Goal: Book appointment/travel/reservation

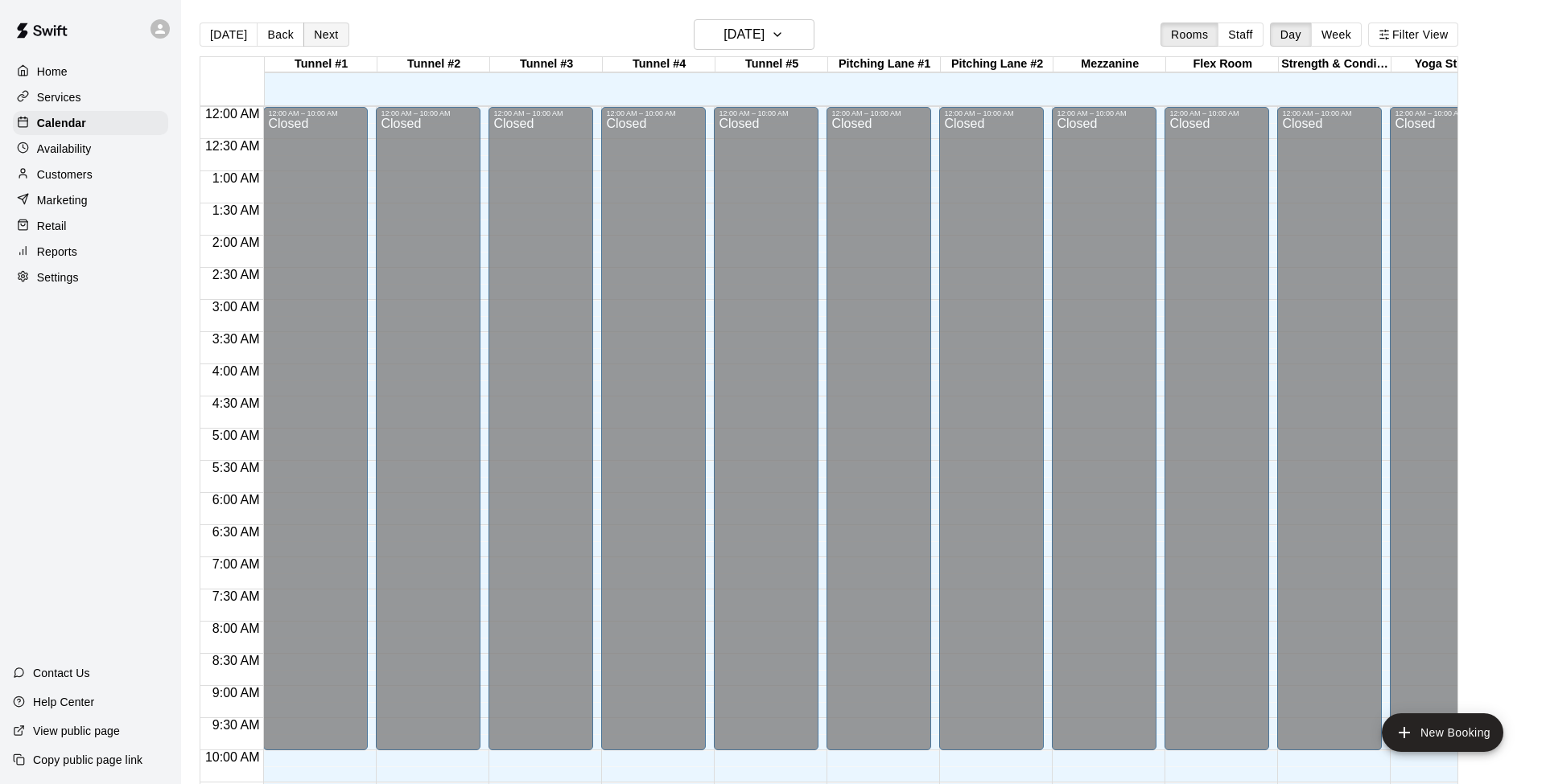
scroll to position [637, 0]
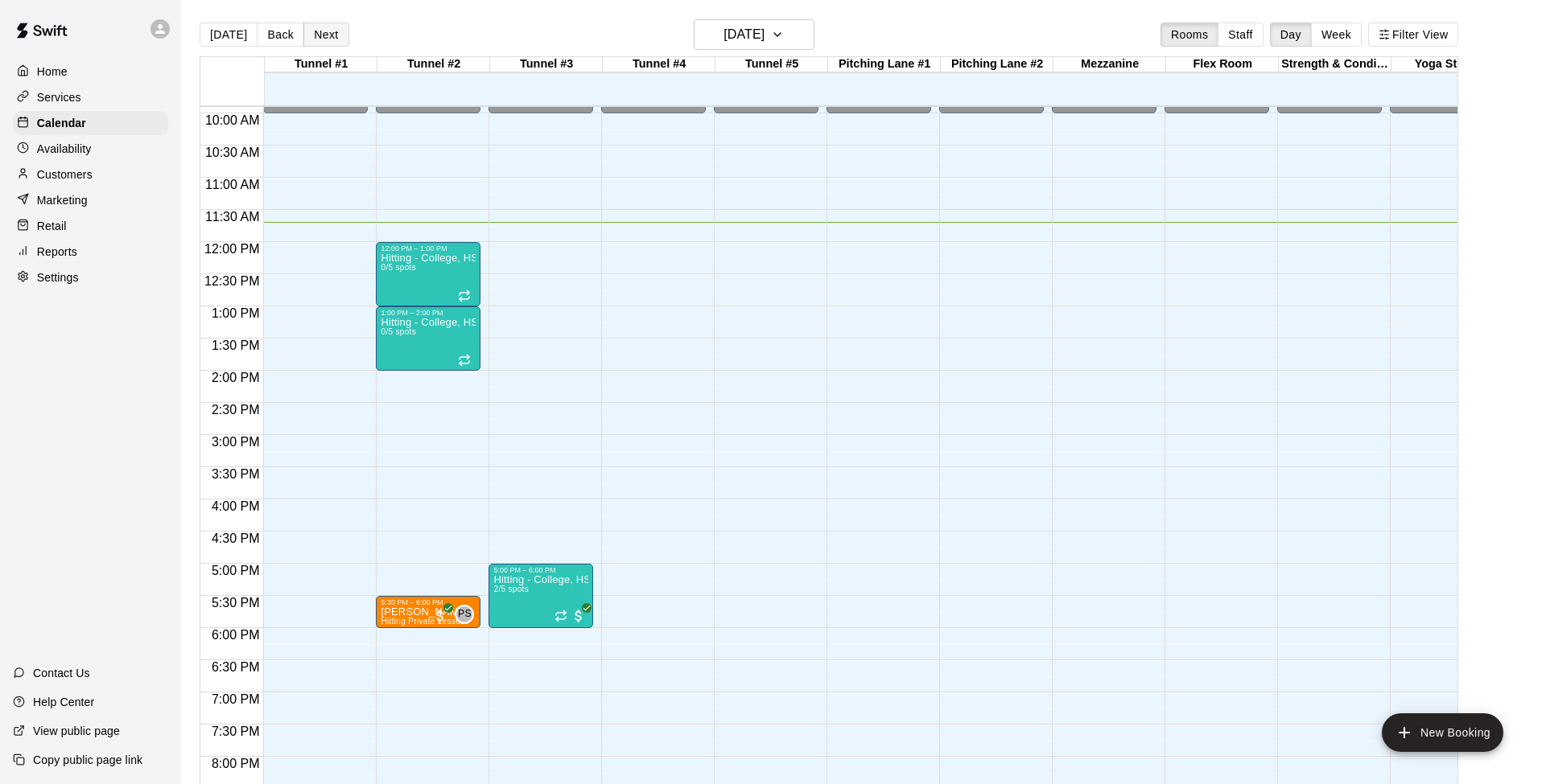
click at [316, 30] on button "Next" at bounding box center [326, 34] width 45 height 24
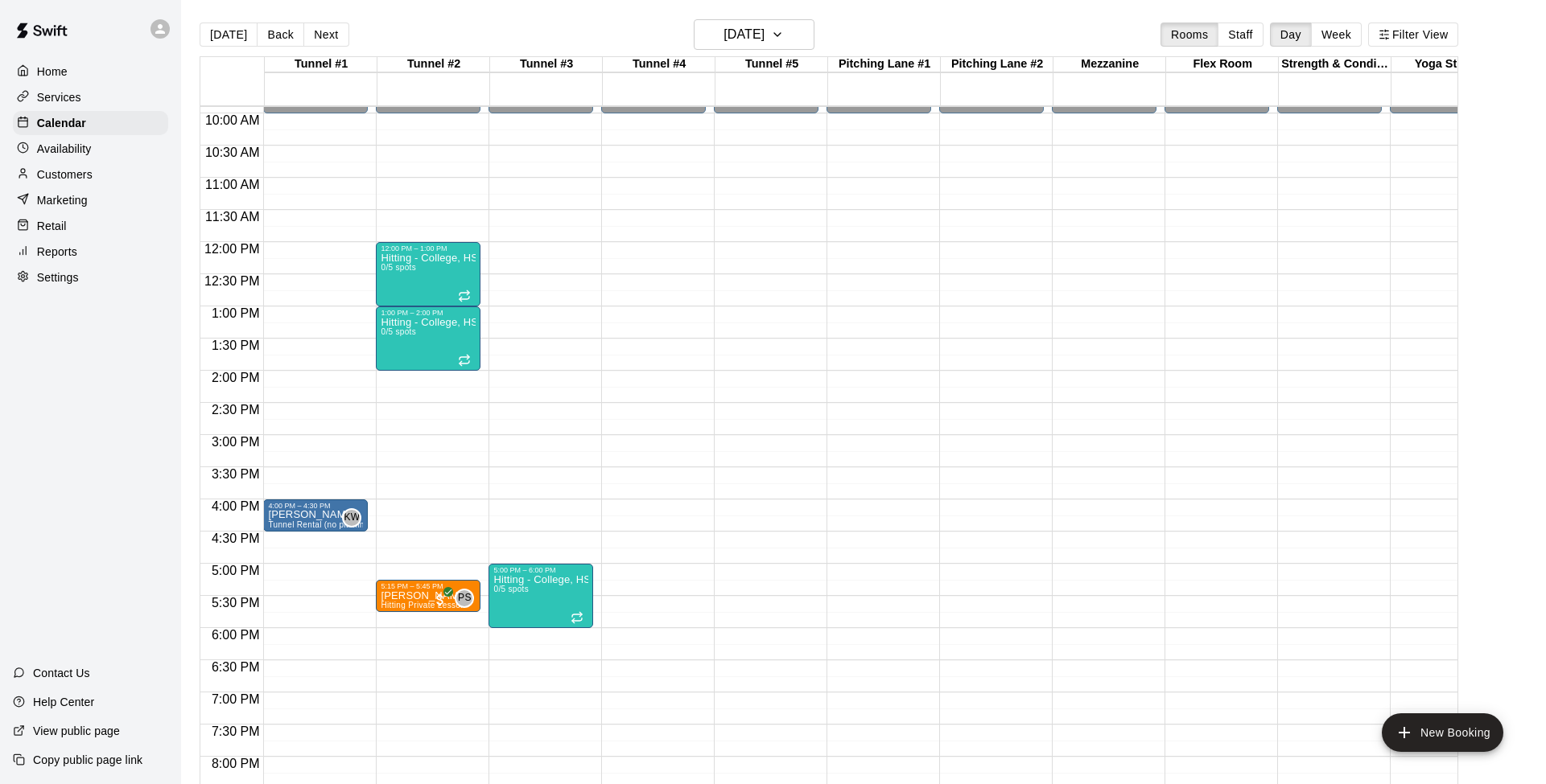
click at [286, 635] on div "12:00 AM – 10:00 AM Closed 4:00 PM – 4:30 PM [PERSON_NAME] Tunnel Rental (no pi…" at bounding box center [315, 243] width 105 height 1544
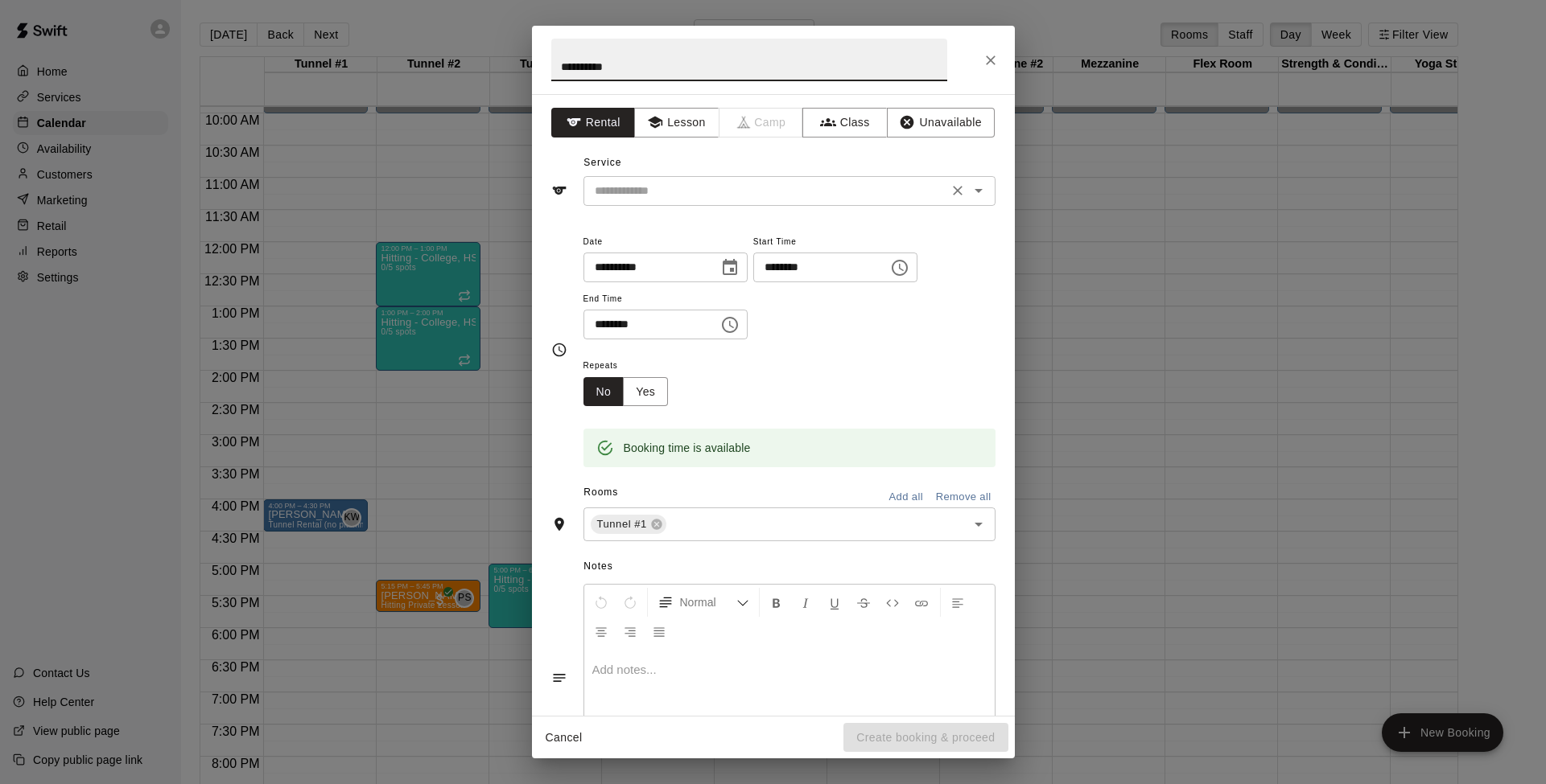
click at [977, 191] on icon "Open" at bounding box center [978, 191] width 8 height 4
type input "**********"
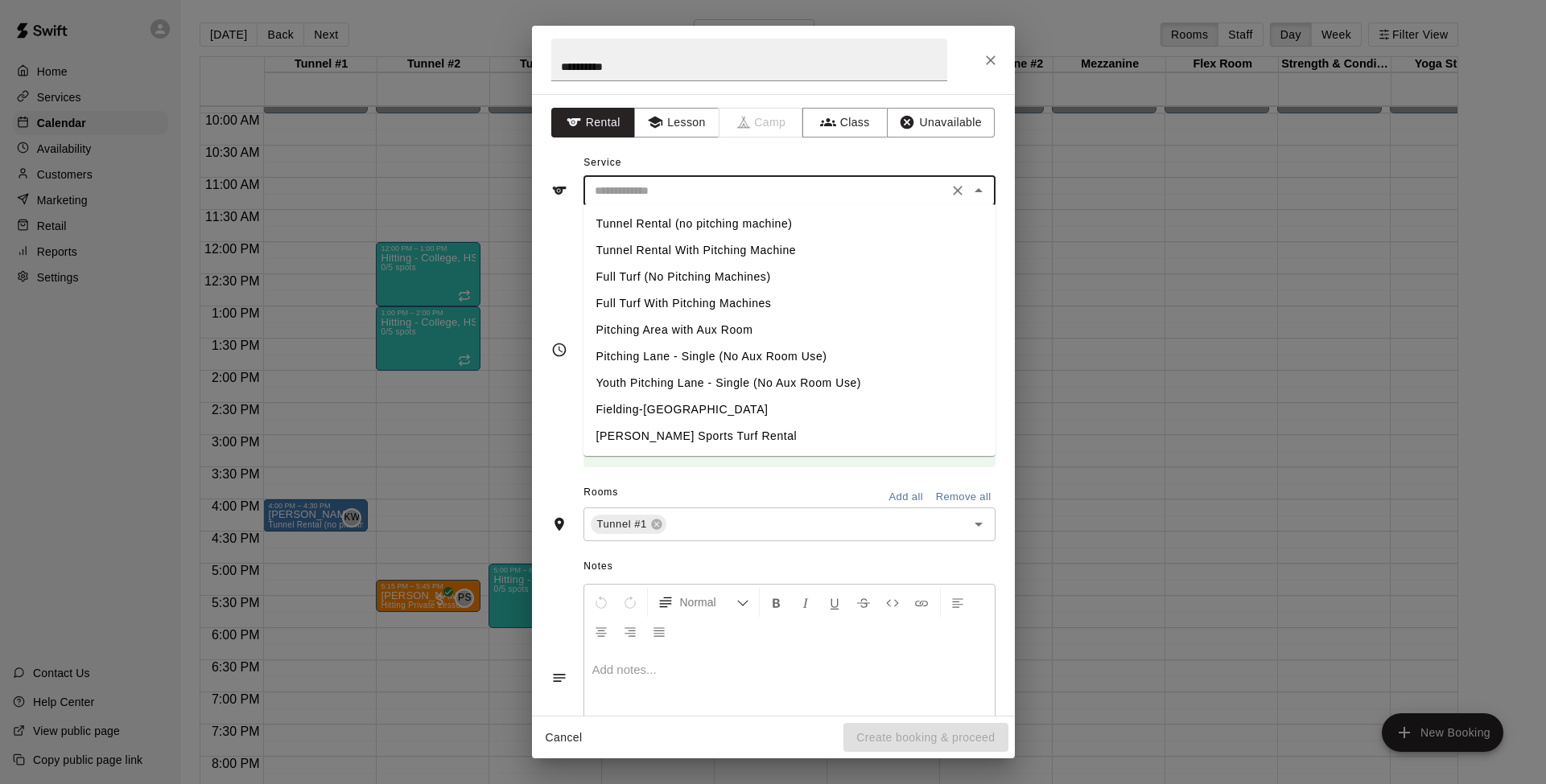
click at [625, 222] on li "Tunnel Rental (no pitching machine)" at bounding box center [789, 224] width 412 height 27
type input "**********"
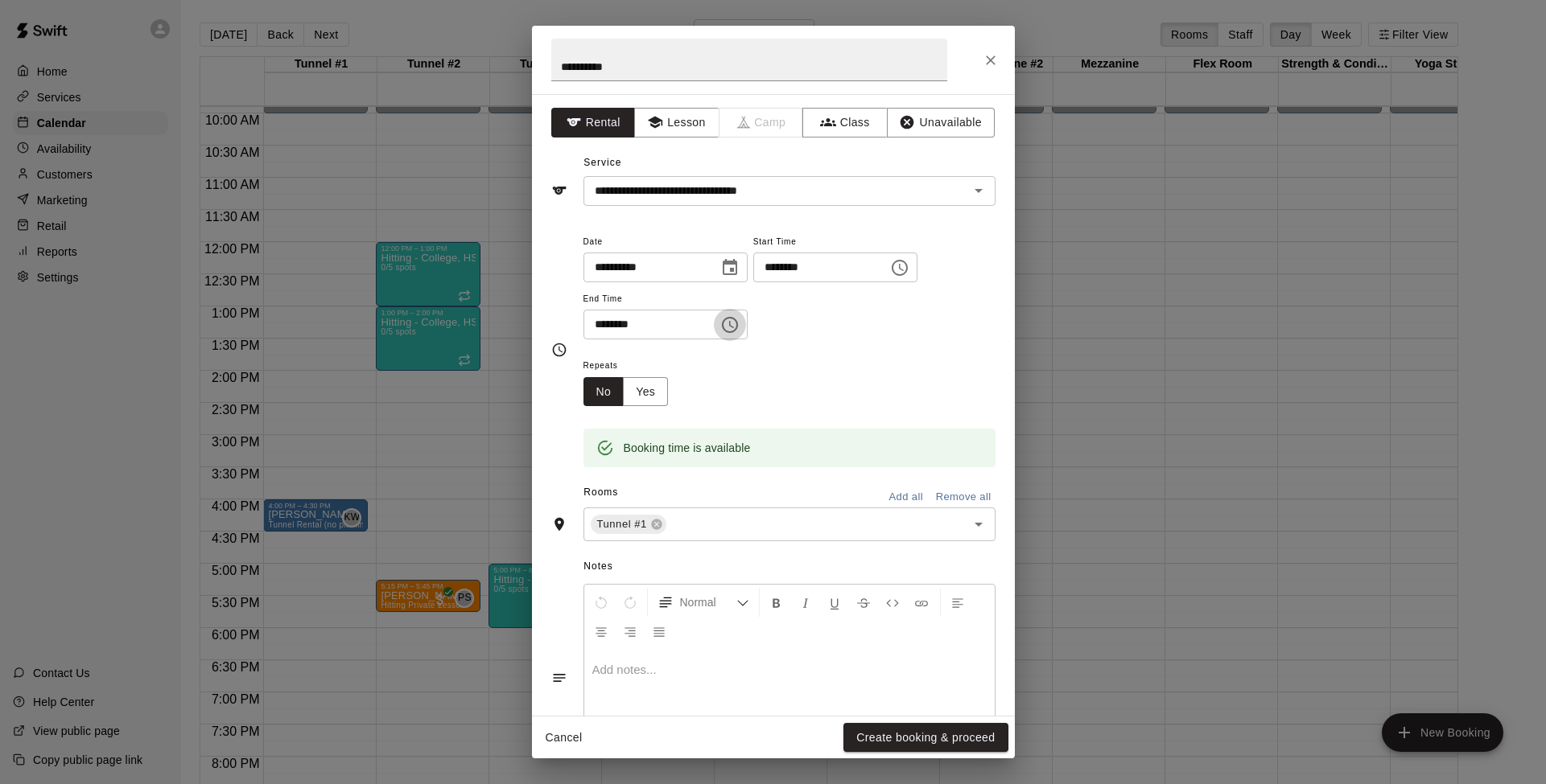
click at [740, 318] on icon "Choose time, selected time is 6:30 PM" at bounding box center [730, 325] width 19 height 19
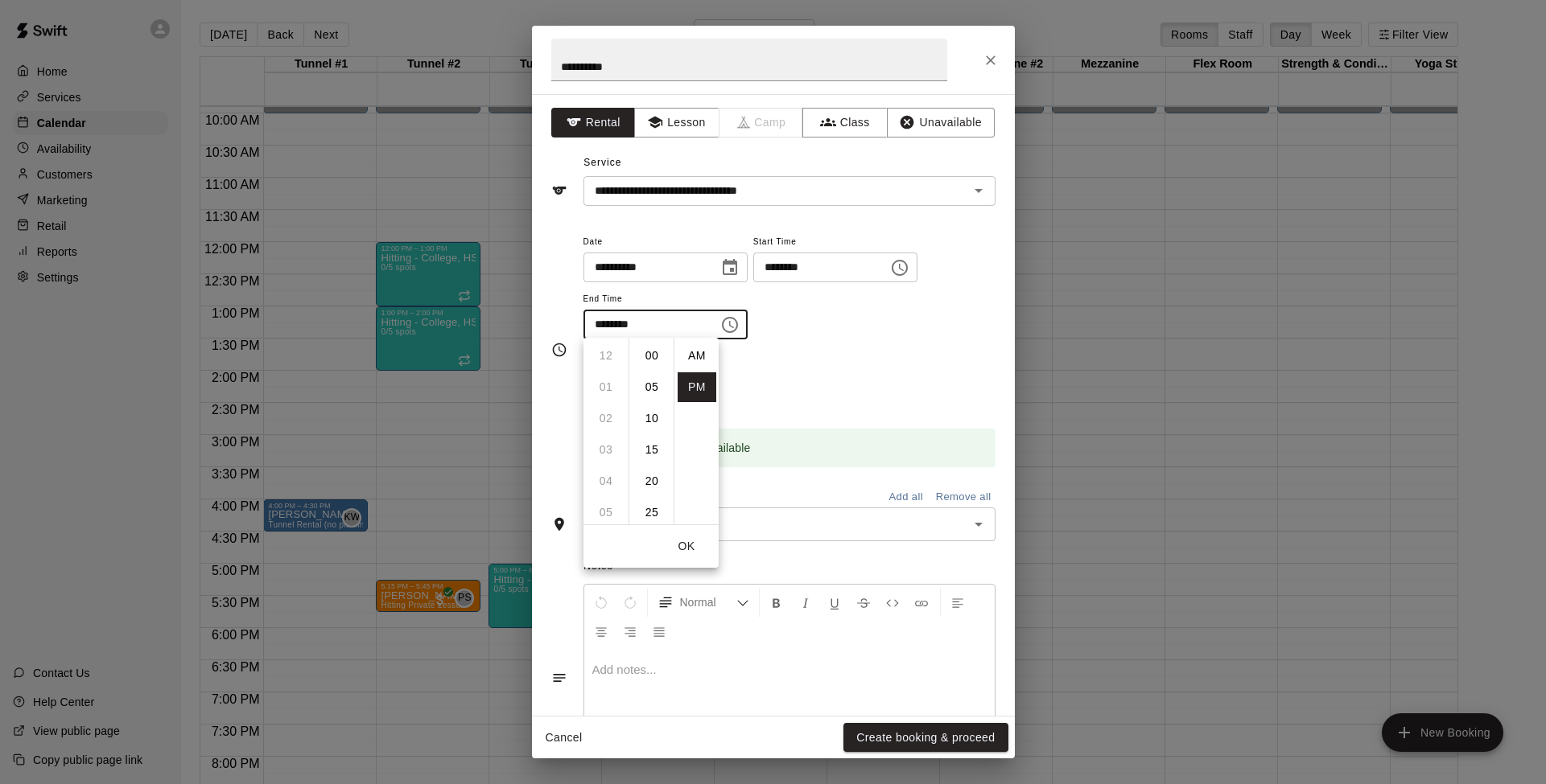
scroll to position [29, 0]
click at [608, 385] on li "07" at bounding box center [605, 387] width 39 height 29
click at [647, 353] on li "00" at bounding box center [652, 355] width 39 height 29
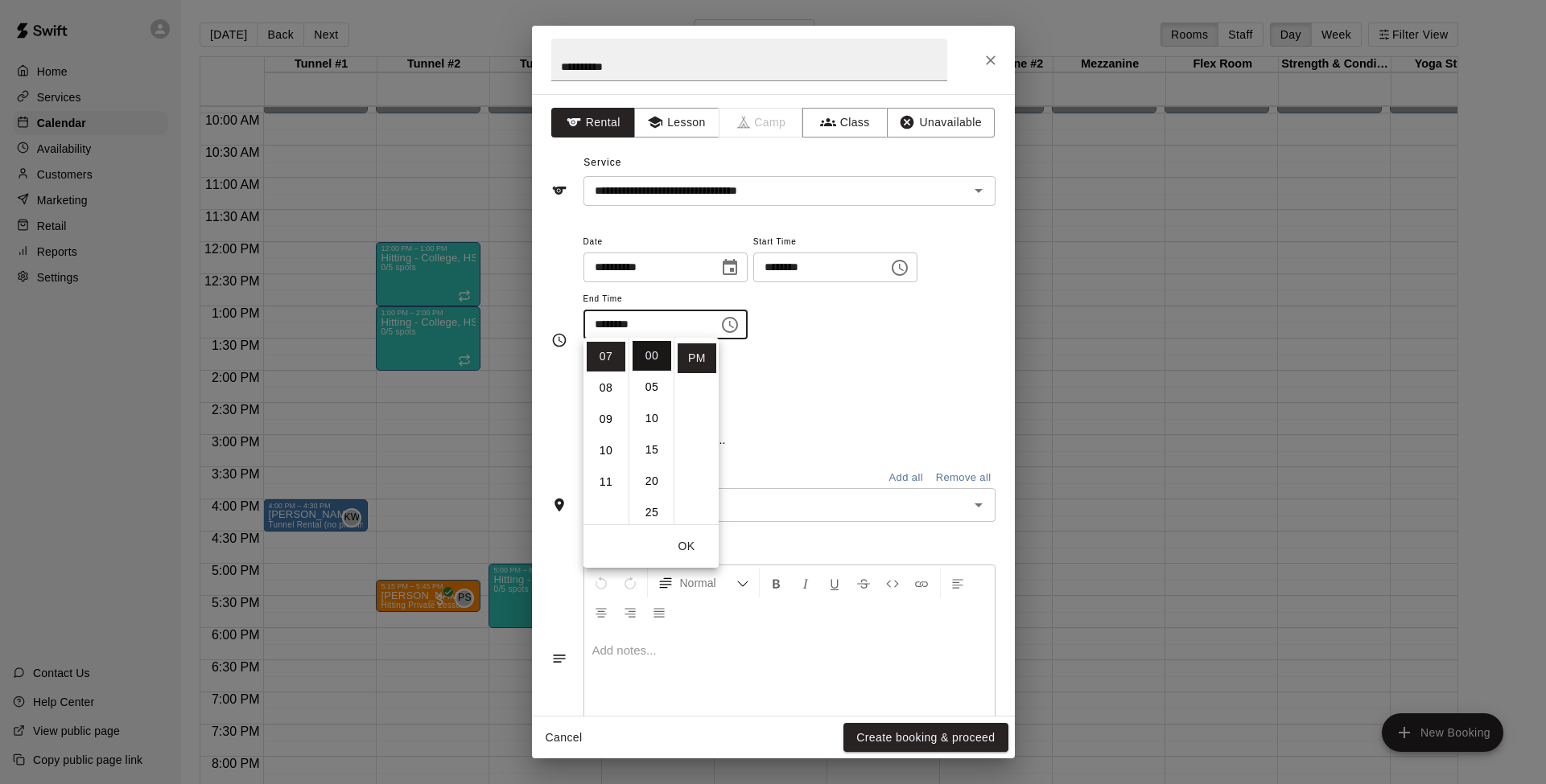
type input "********"
click at [687, 542] on button "OK" at bounding box center [686, 546] width 51 height 29
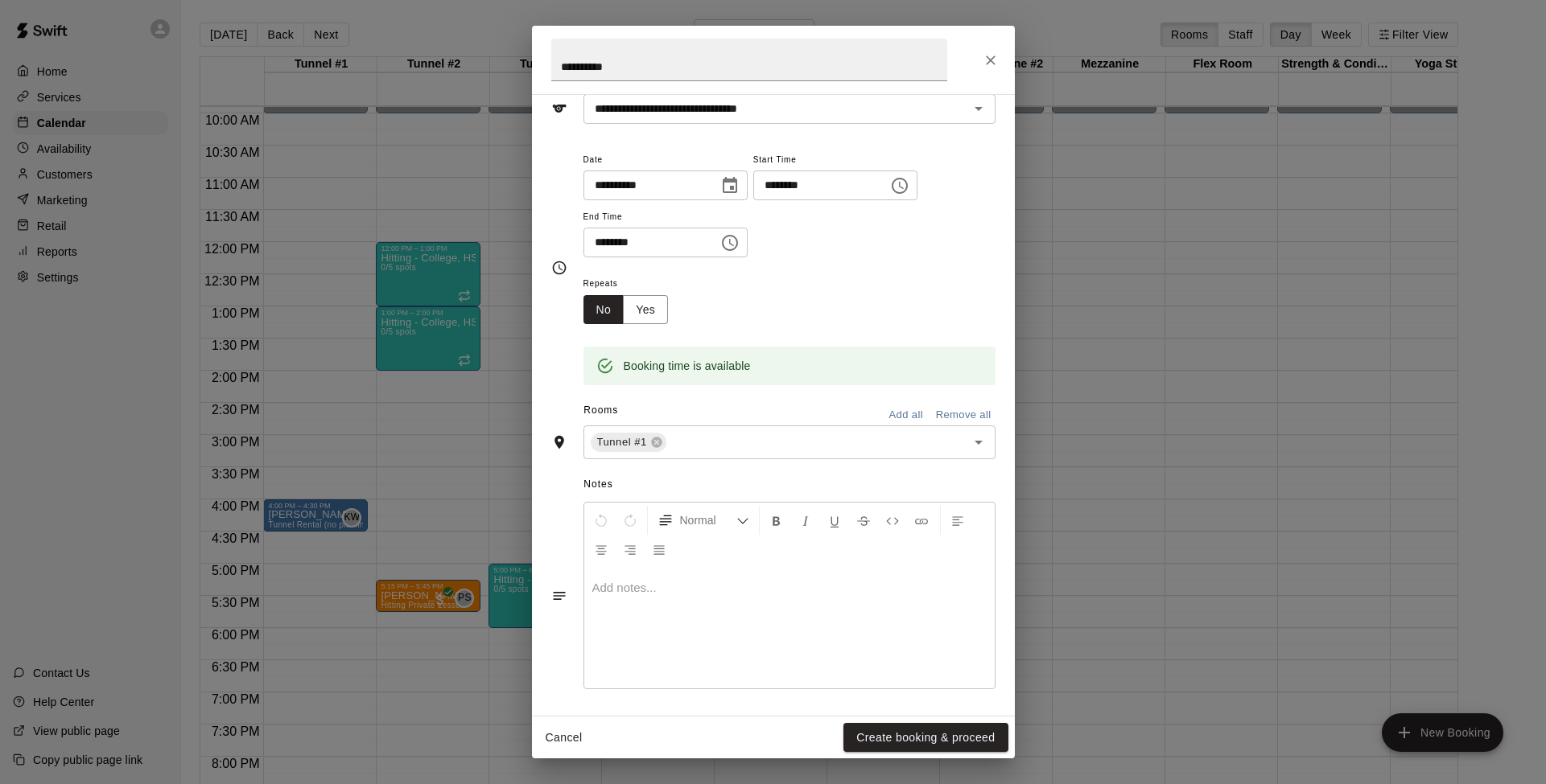
scroll to position [81, 0]
click at [912, 735] on button "Create booking & proceed" at bounding box center [925, 737] width 164 height 29
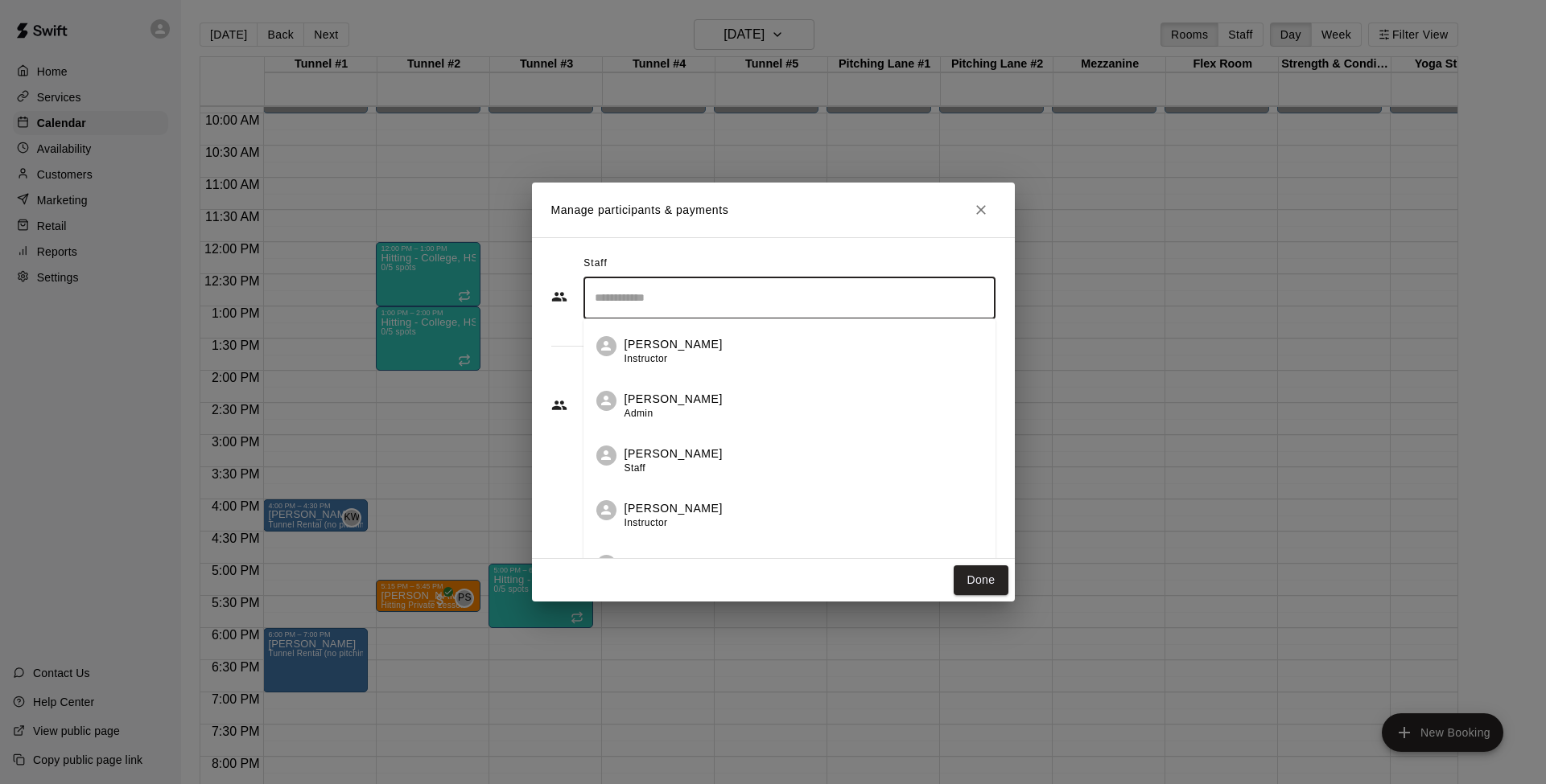
click at [700, 301] on input "Search staff" at bounding box center [789, 298] width 397 height 29
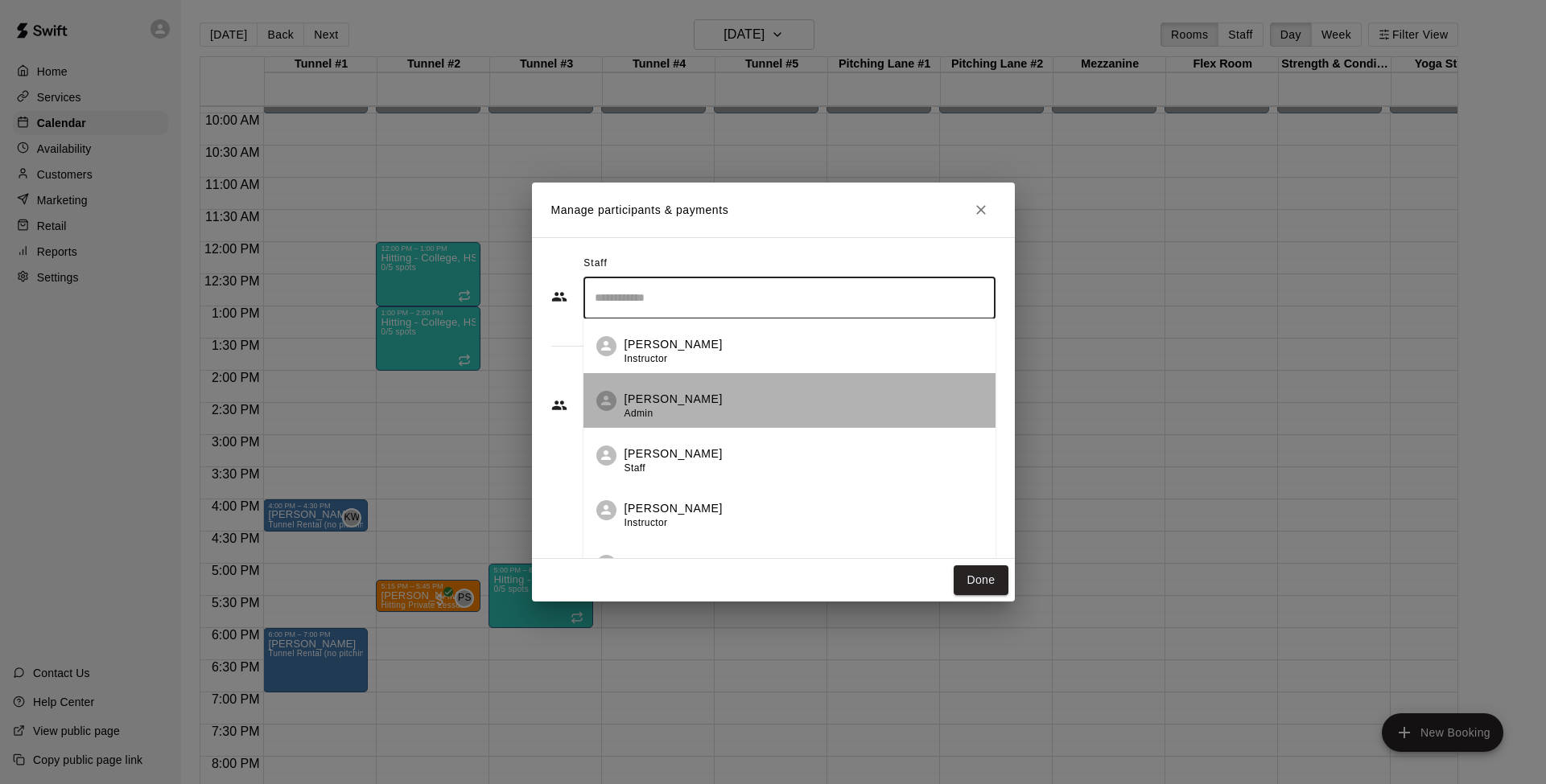
click at [663, 396] on p "[PERSON_NAME]" at bounding box center [673, 400] width 98 height 17
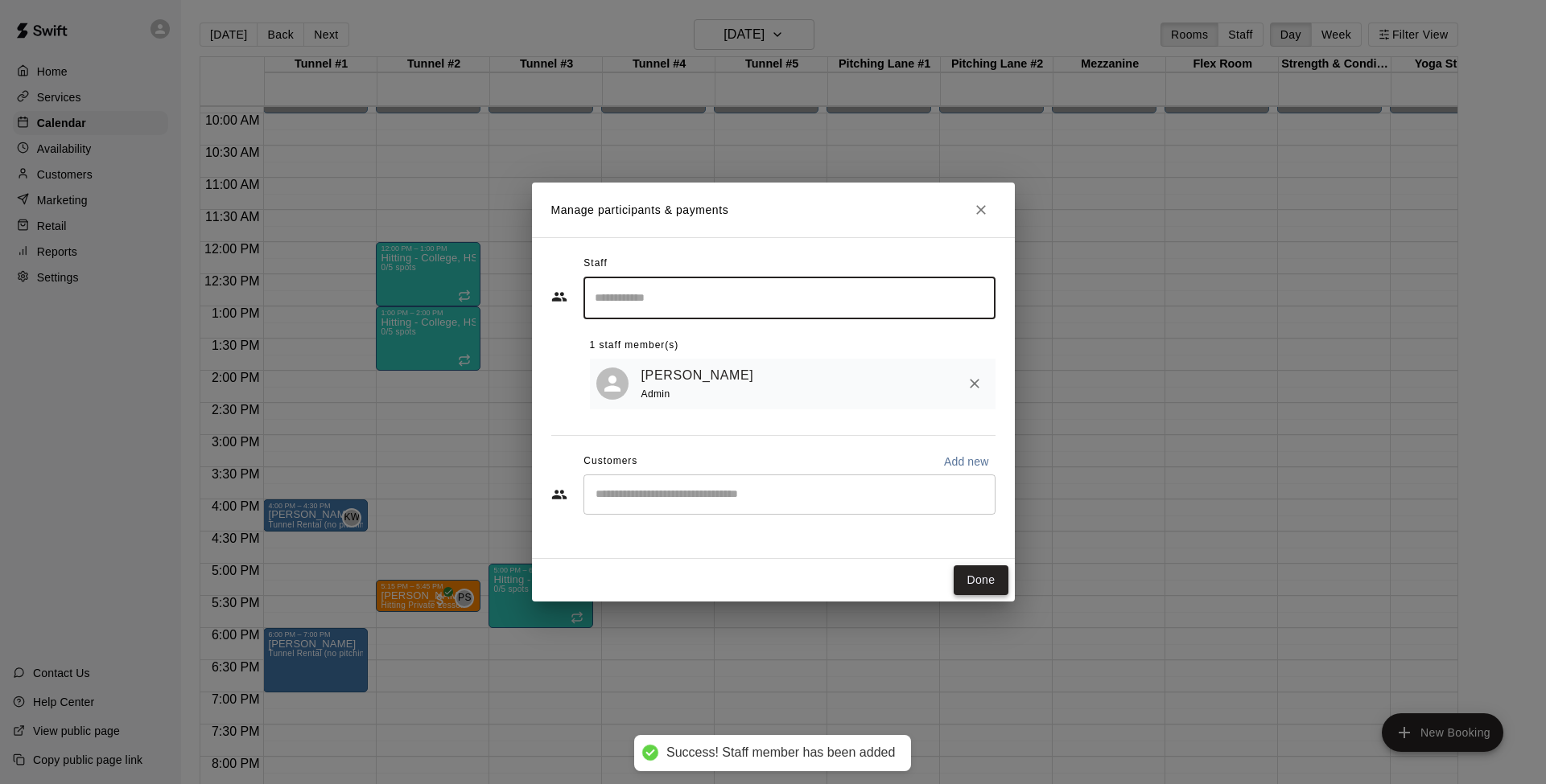
click at [972, 579] on button "Done" at bounding box center [980, 580] width 54 height 29
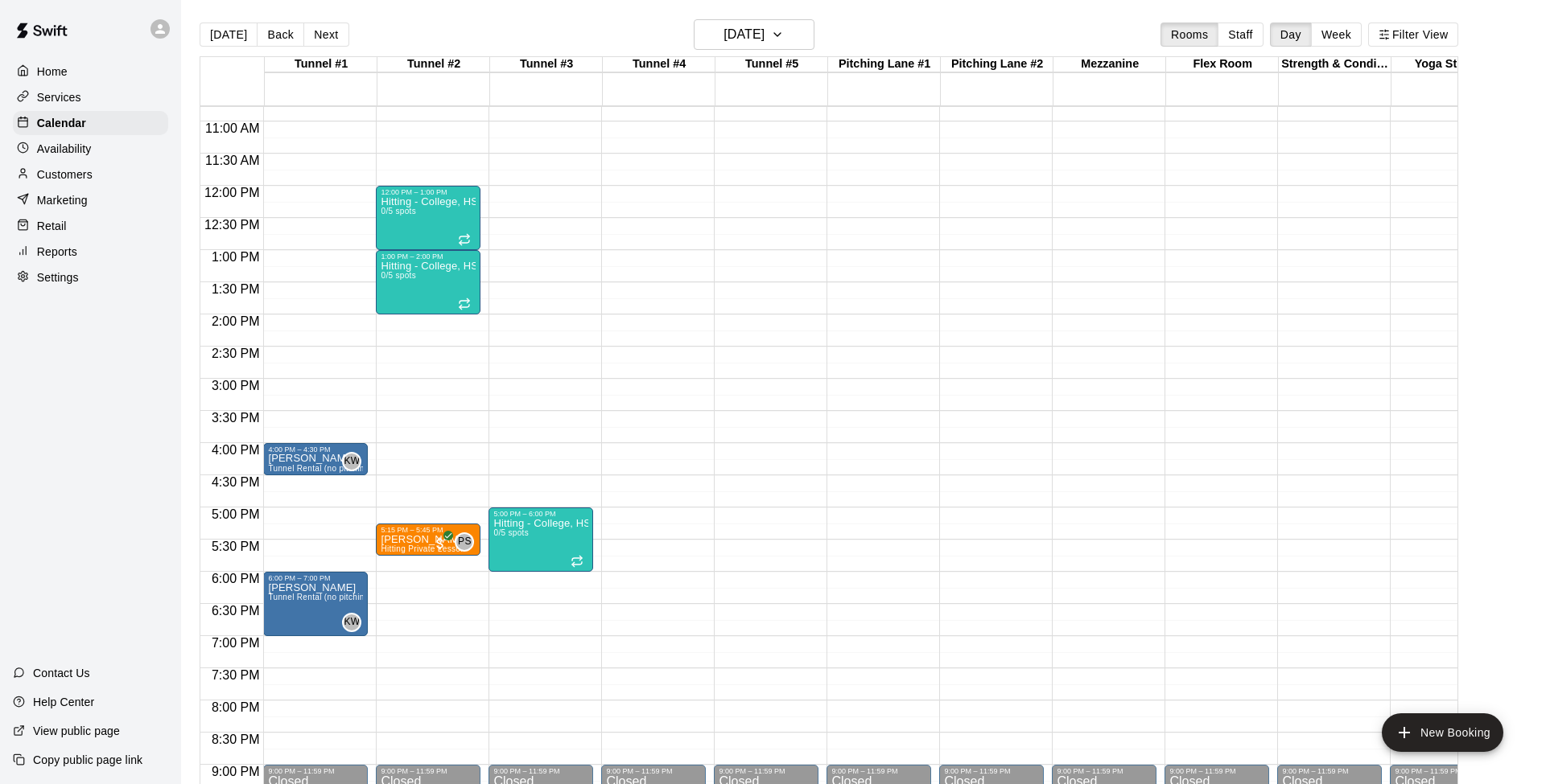
scroll to position [591, 0]
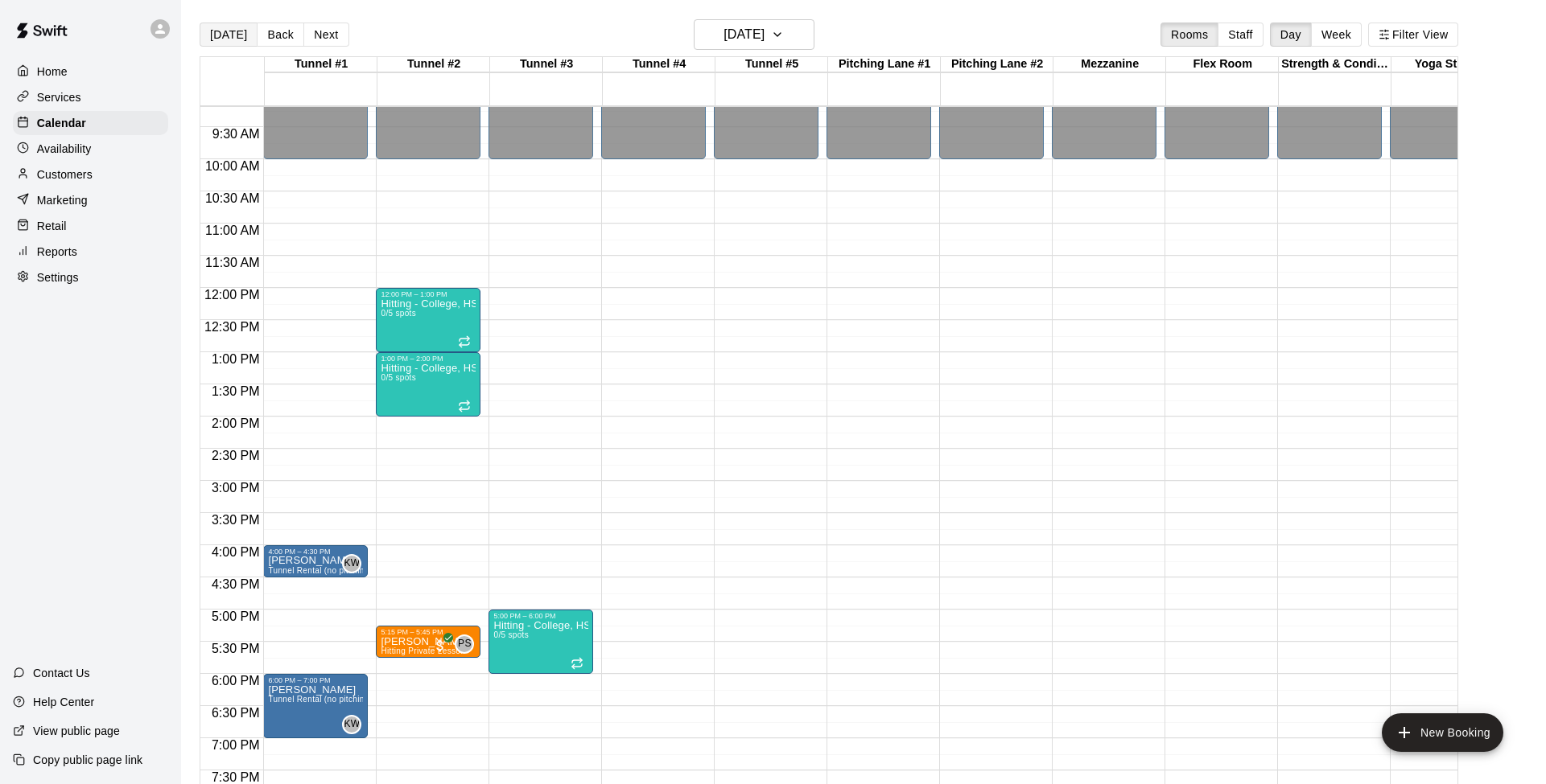
click at [235, 31] on button "[DATE]" at bounding box center [228, 34] width 58 height 24
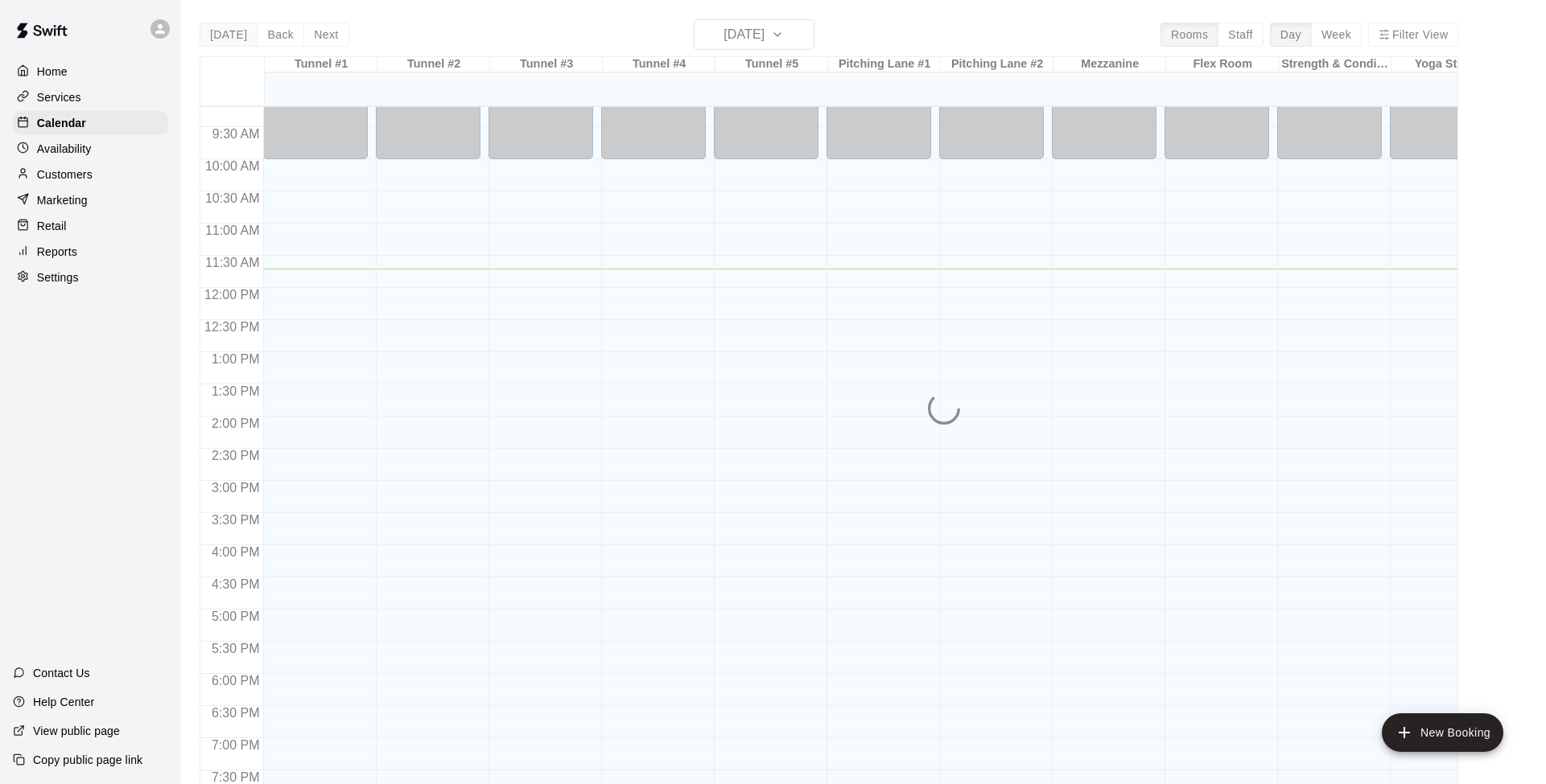
scroll to position [1, 0]
